Goal: Task Accomplishment & Management: Complete application form

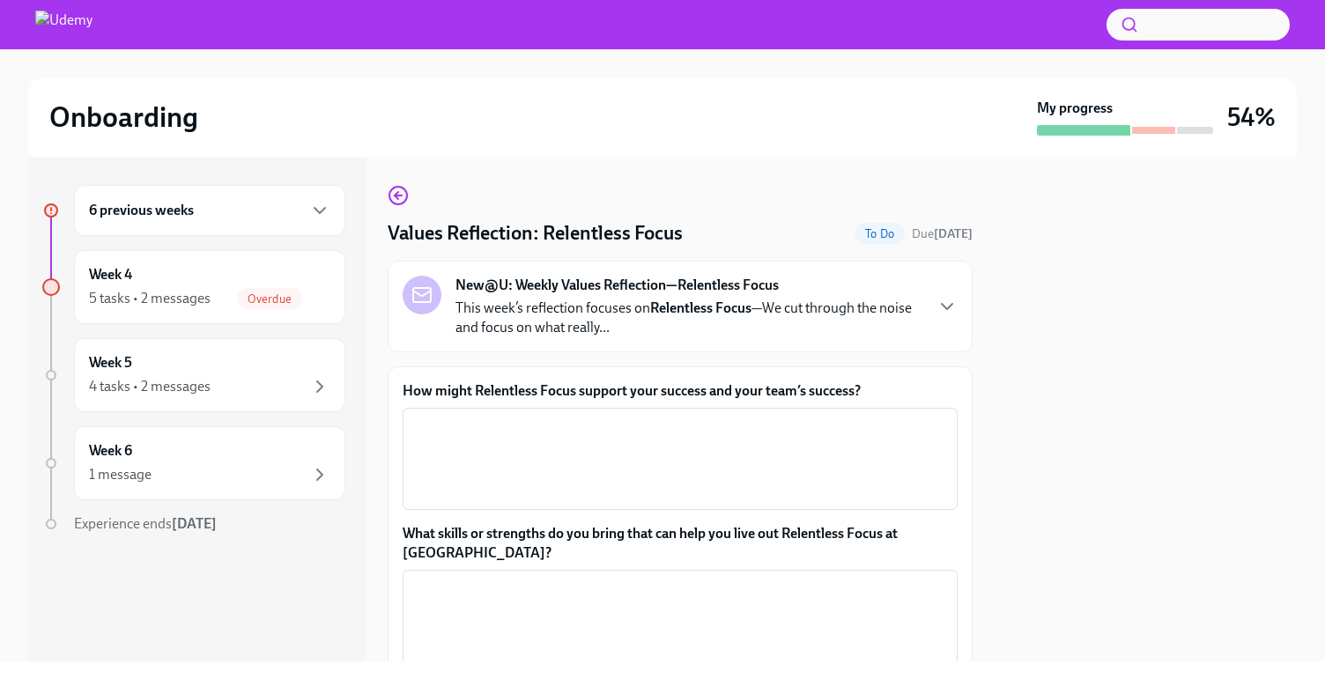
click at [285, 216] on div "6 previous weeks" at bounding box center [209, 210] width 241 height 21
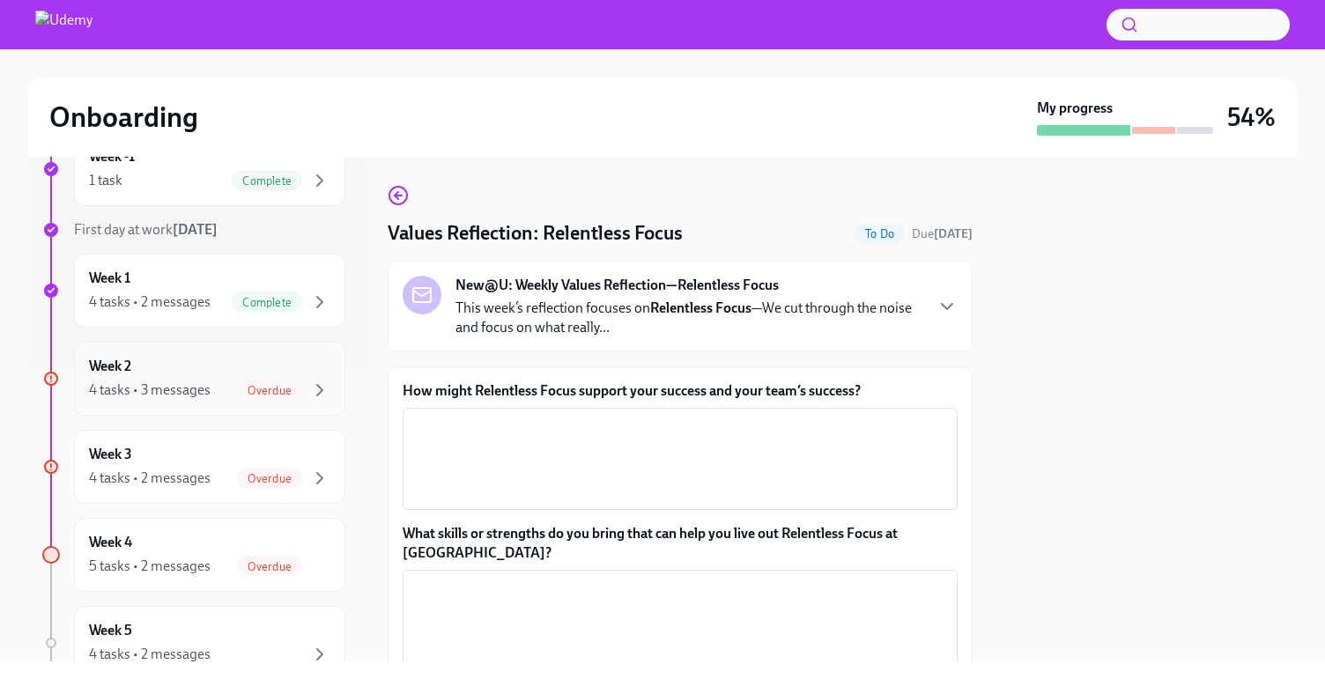
scroll to position [295, 0]
click at [188, 375] on div "Week 2 4 tasks • 3 messages Overdue" at bounding box center [209, 378] width 241 height 44
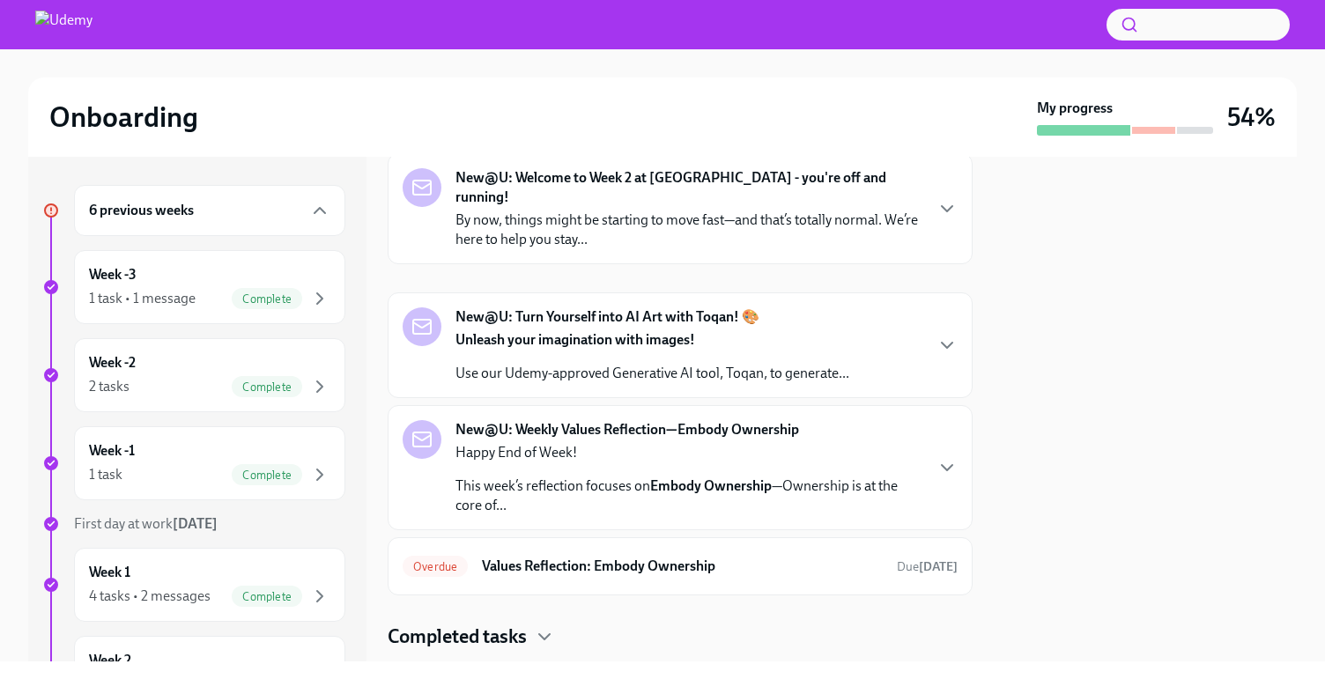
scroll to position [81, 0]
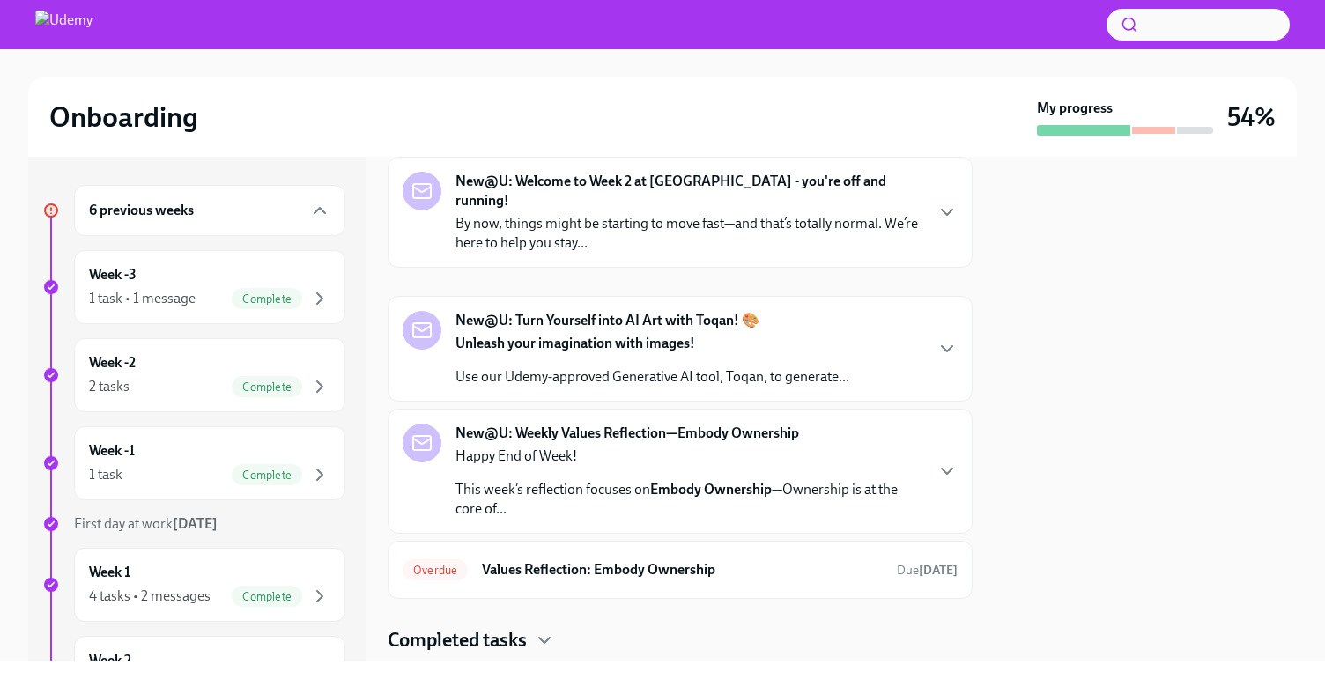
click at [743, 230] on p "By now, things might be starting to move fast—and that’s totally normal. We’re …" at bounding box center [688, 233] width 467 height 39
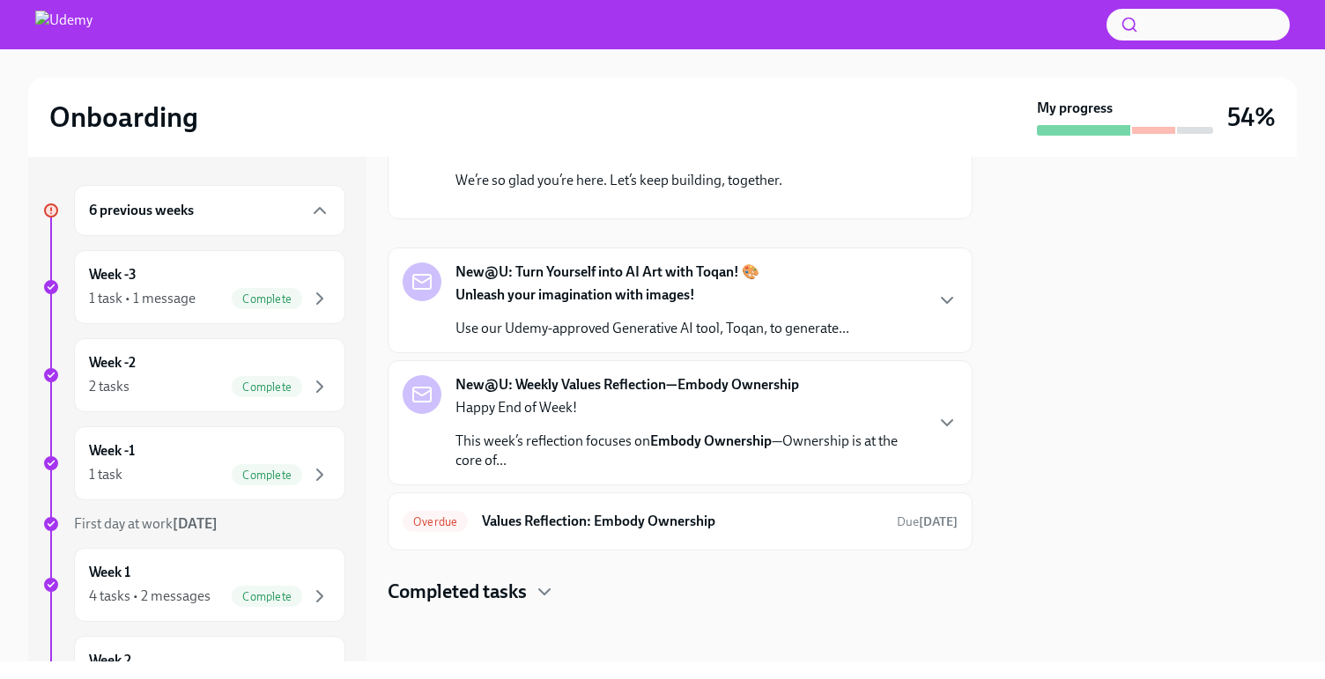
click at [732, 297] on p "Unleash your imagination with images!" at bounding box center [652, 294] width 394 height 19
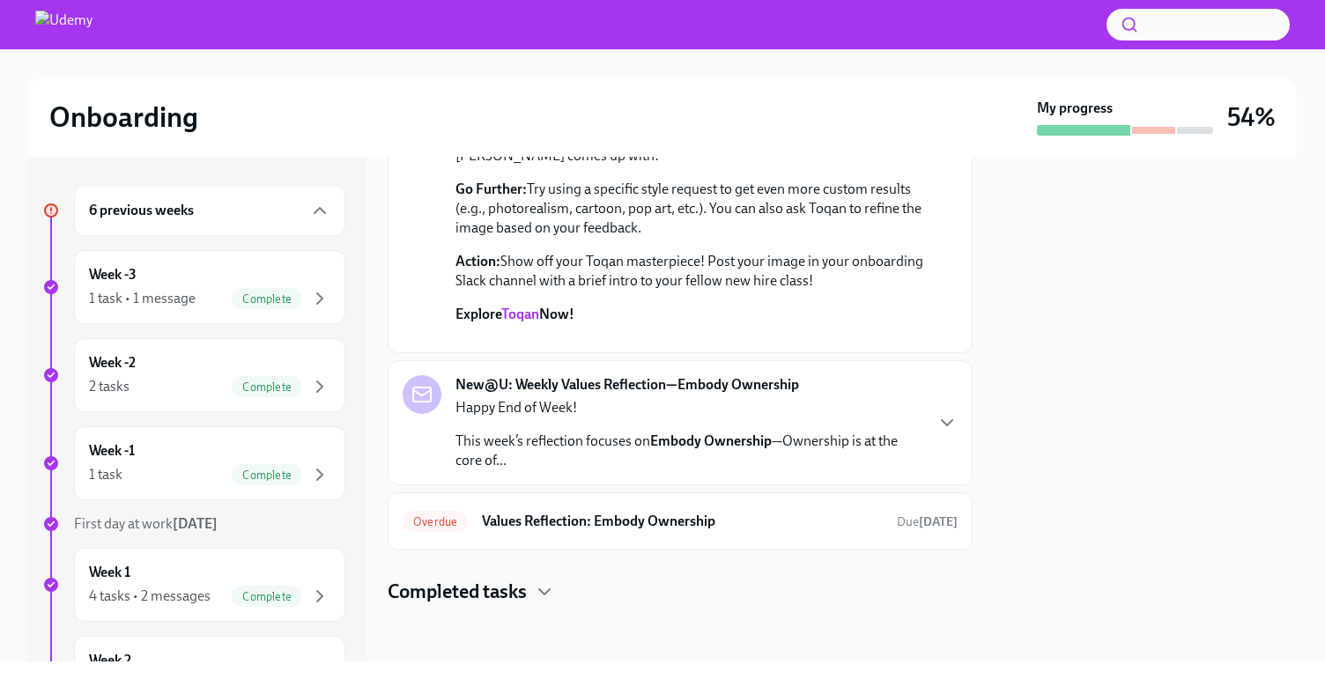
click at [764, 415] on p "Happy End of Week!" at bounding box center [688, 407] width 467 height 19
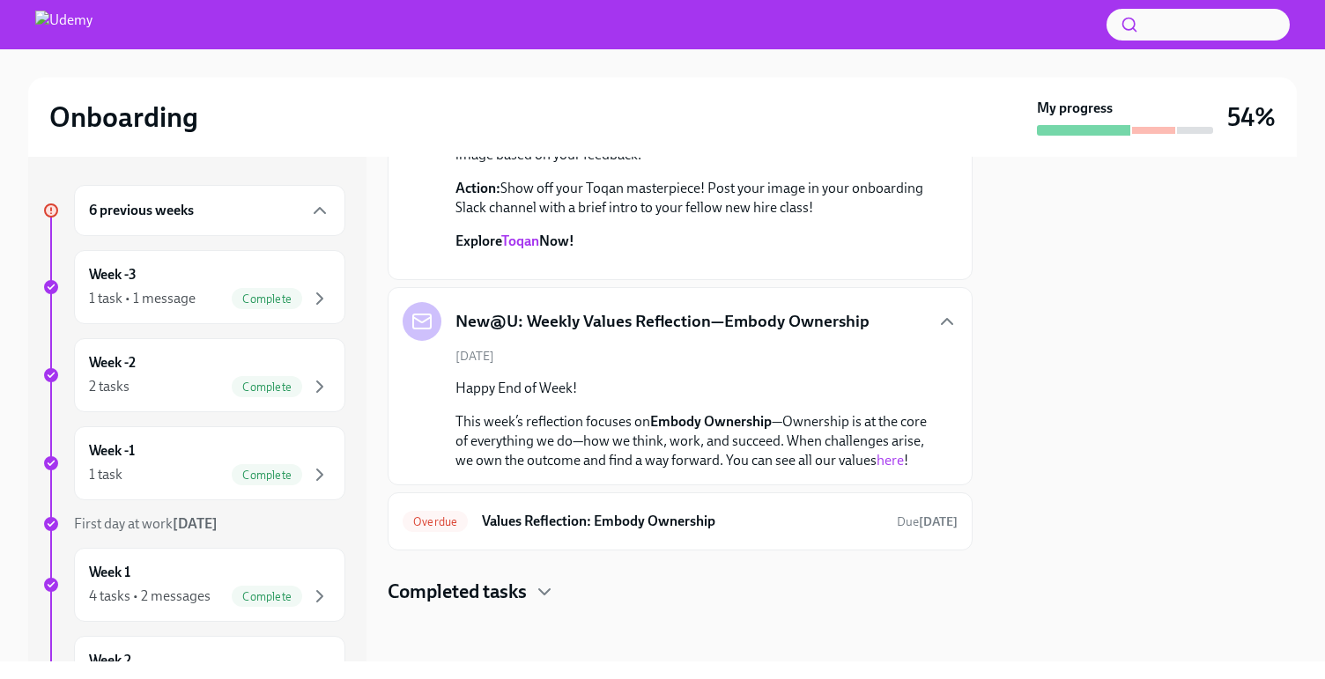
scroll to position [1449, 0]
click at [757, 515] on h6 "Values Reflection: Embody Ownership" at bounding box center [682, 521] width 401 height 19
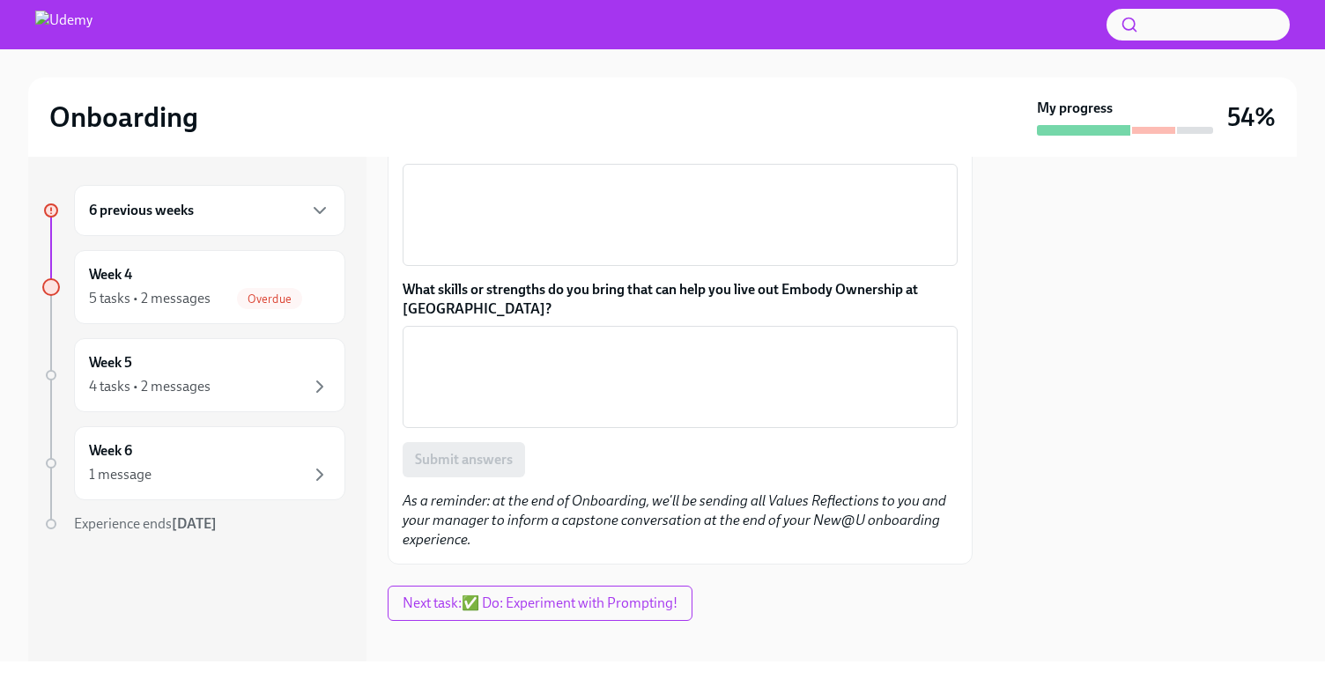
scroll to position [270, 0]
